Goal: Information Seeking & Learning: Check status

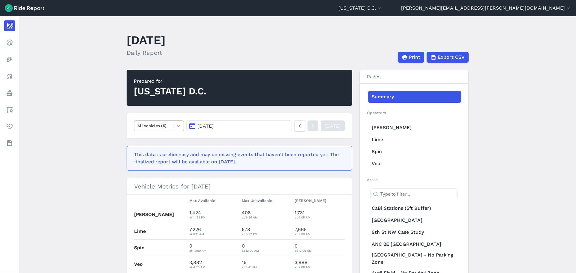
click at [176, 125] on icon at bounding box center [179, 126] width 6 height 6
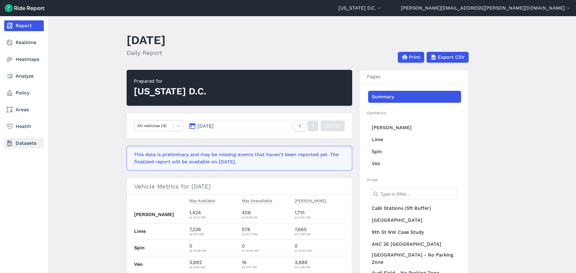
click at [21, 143] on link "Datasets" at bounding box center [24, 143] width 40 height 11
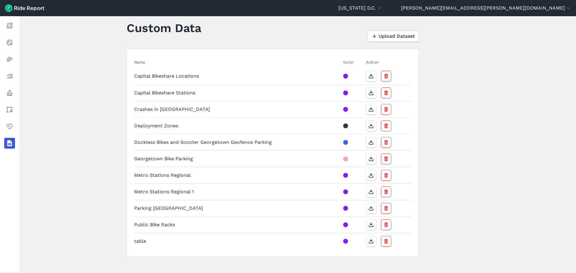
scroll to position [17, 0]
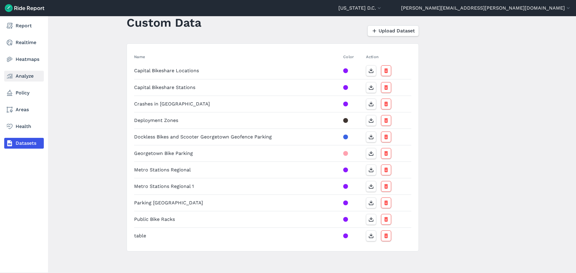
click at [22, 77] on link "Analyze" at bounding box center [24, 76] width 40 height 11
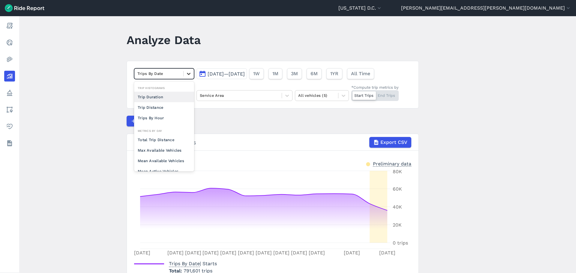
click at [191, 76] on div at bounding box center [189, 74] width 10 height 10
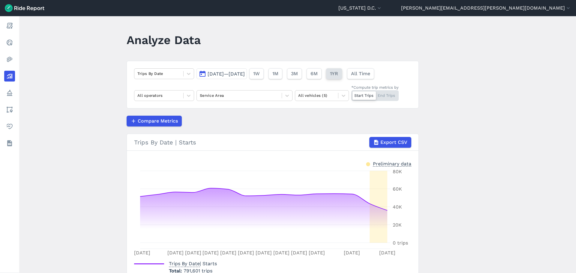
click at [338, 73] on span "1YR" at bounding box center [334, 73] width 8 height 7
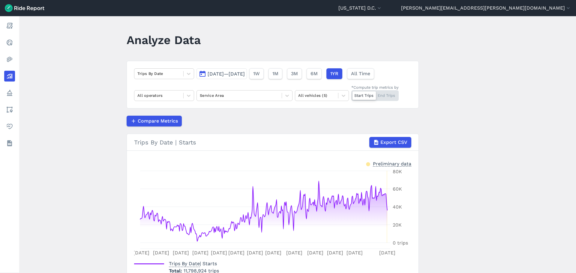
click at [229, 71] on button "[DATE]—[DATE]" at bounding box center [222, 73] width 50 height 11
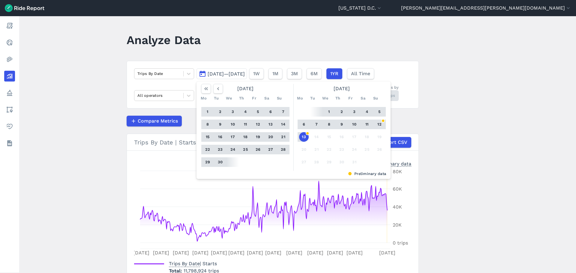
click at [497, 113] on main "Analyze Data Trips By Date [DATE]—[DATE] [DATE] Mo Tu We Th Fr Sa Su 1 2 3 4 5 …" at bounding box center [297, 144] width 557 height 257
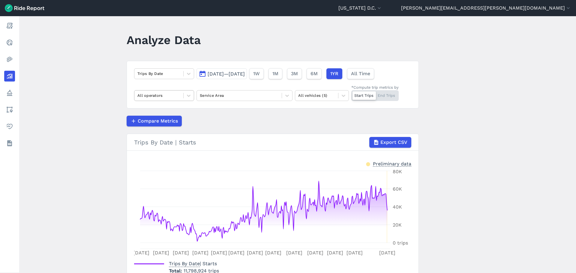
click at [182, 95] on div "All operators" at bounding box center [158, 95] width 49 height 9
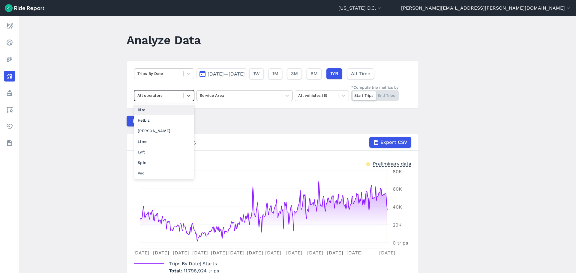
click at [218, 95] on div at bounding box center [239, 95] width 79 height 7
click at [193, 95] on div "All operators" at bounding box center [164, 95] width 60 height 11
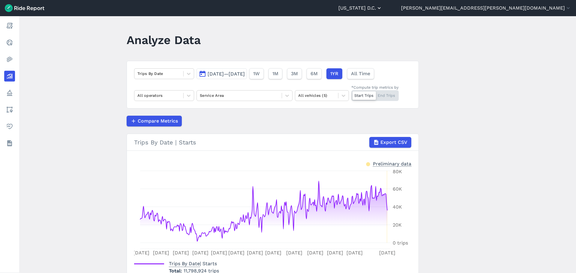
click at [382, 11] on icon "button" at bounding box center [379, 8] width 6 height 6
click at [379, 37] on link "Capital Bikeshare" at bounding box center [346, 37] width 65 height 10
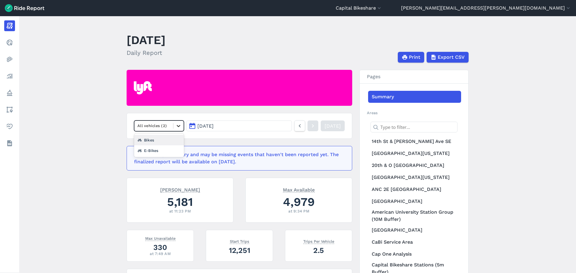
click at [176, 125] on icon at bounding box center [179, 126] width 6 height 6
click at [91, 121] on main "[DATE] Daily Report Print Export CSV All vehicles (2) [DATE] [DATE] This data i…" at bounding box center [297, 144] width 557 height 257
click at [252, 128] on button "[DATE]" at bounding box center [239, 126] width 106 height 11
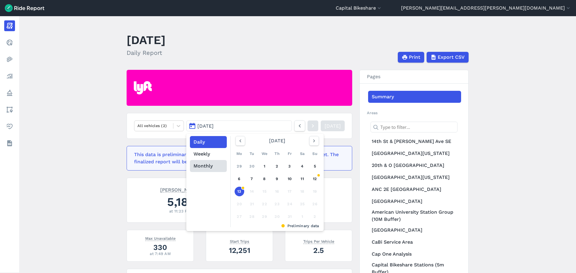
click at [211, 169] on button "Monthly" at bounding box center [208, 166] width 37 height 12
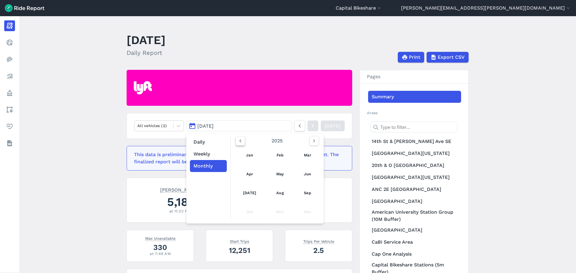
click at [241, 142] on icon "button" at bounding box center [240, 141] width 6 height 6
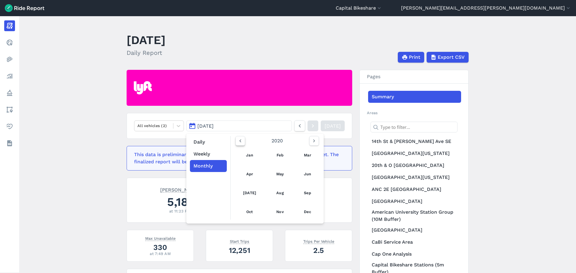
click at [241, 142] on icon "button" at bounding box center [240, 141] width 6 height 6
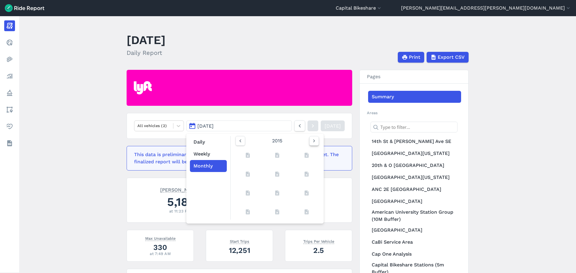
click at [315, 142] on icon "button" at bounding box center [314, 141] width 6 height 6
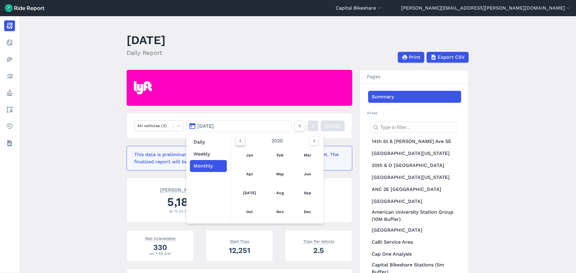
click at [240, 142] on icon "button" at bounding box center [240, 141] width 6 height 6
click at [314, 146] on button "button" at bounding box center [314, 141] width 10 height 10
click at [98, 140] on main "[DATE] Daily Report Print Export CSV All vehicles (2) [DATE] Daily Weekly Month…" at bounding box center [297, 144] width 557 height 257
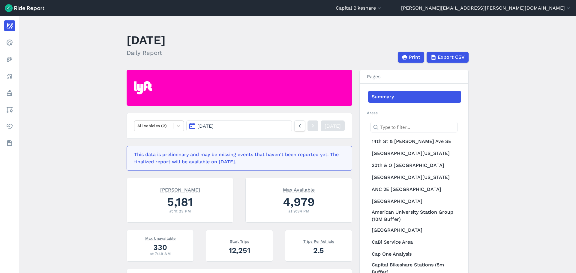
click at [267, 125] on button "[DATE]" at bounding box center [239, 126] width 106 height 11
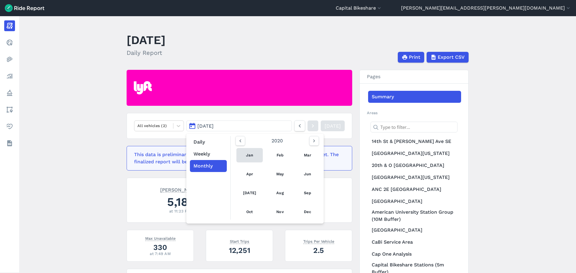
click at [249, 153] on link "Jan" at bounding box center [249, 155] width 26 height 14
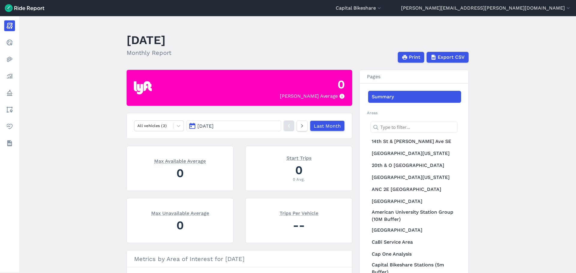
click at [399, 95] on link "Summary" at bounding box center [414, 97] width 93 height 12
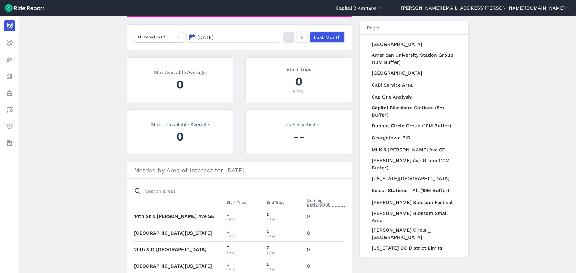
scroll to position [173, 0]
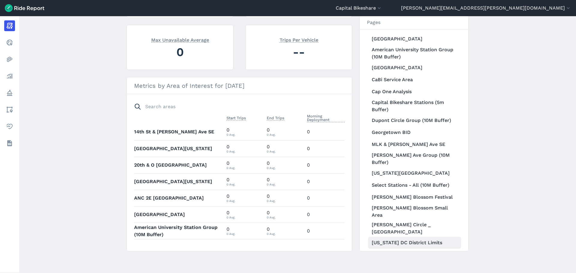
click at [402, 237] on link "[US_STATE] DC District Limits" at bounding box center [414, 243] width 93 height 12
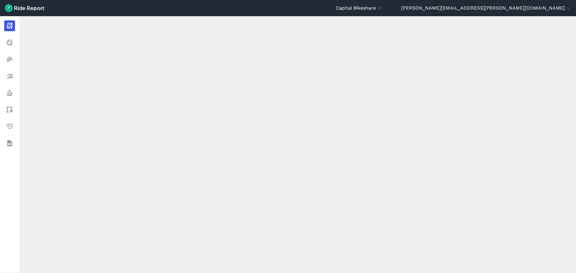
scroll to position [108, 0]
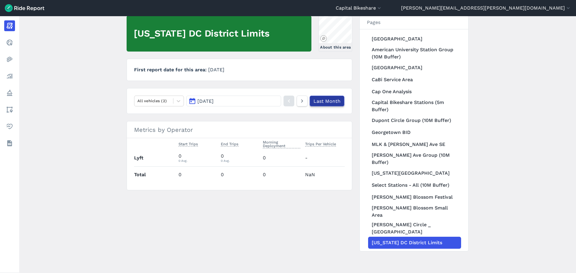
click at [320, 101] on link "Last Month" at bounding box center [327, 101] width 35 height 11
click at [228, 101] on button "[DATE]" at bounding box center [233, 101] width 95 height 11
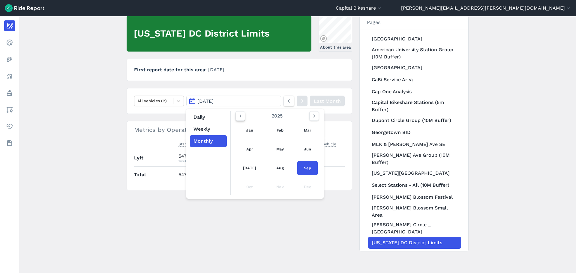
click at [237, 116] on icon "button" at bounding box center [240, 116] width 6 height 6
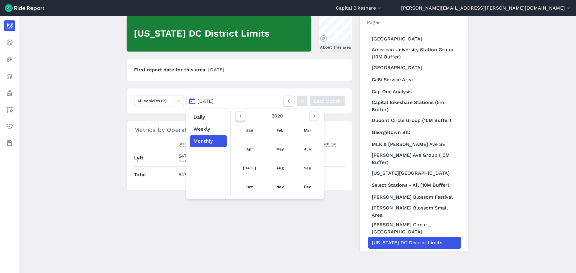
click at [237, 116] on icon "button" at bounding box center [240, 116] width 6 height 6
drag, startPoint x: 309, startPoint y: 117, endPoint x: 312, endPoint y: 116, distance: 3.1
click at [310, 117] on button "button" at bounding box center [314, 116] width 10 height 10
click at [312, 116] on icon "button" at bounding box center [314, 116] width 6 height 6
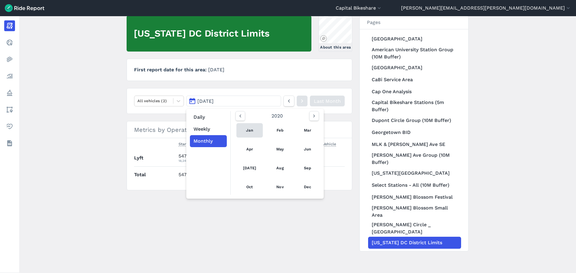
click at [253, 128] on link "Jan" at bounding box center [249, 130] width 26 height 14
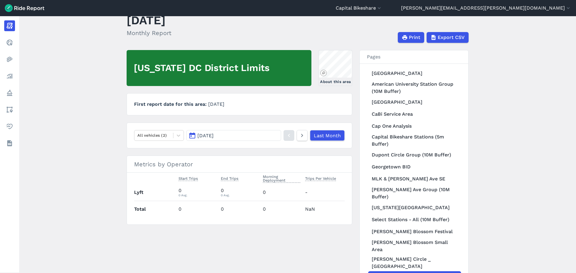
scroll to position [30, 0]
